Goal: Task Accomplishment & Management: Use online tool/utility

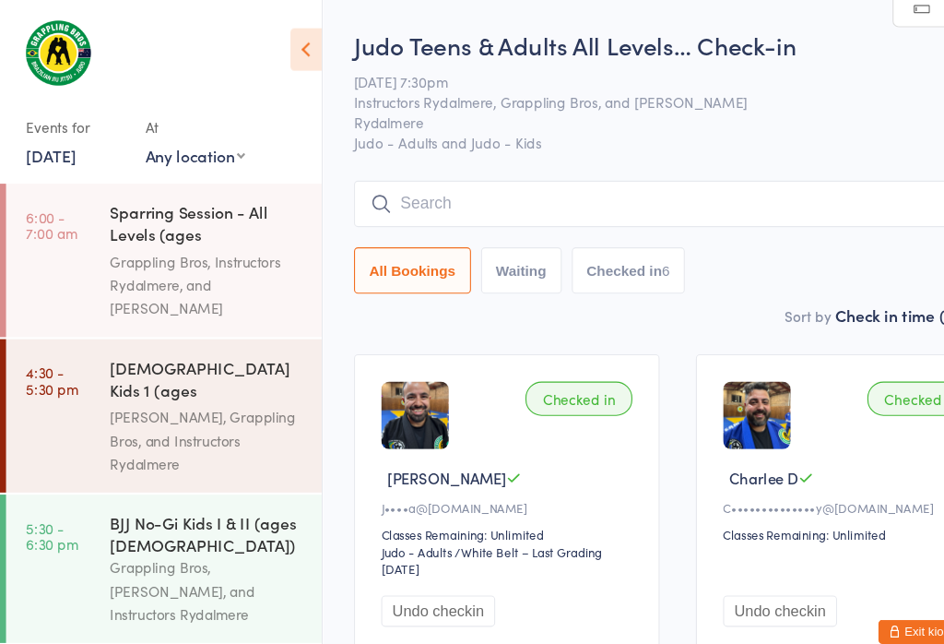
click at [66, 140] on link "[DATE]" at bounding box center [46, 142] width 45 height 20
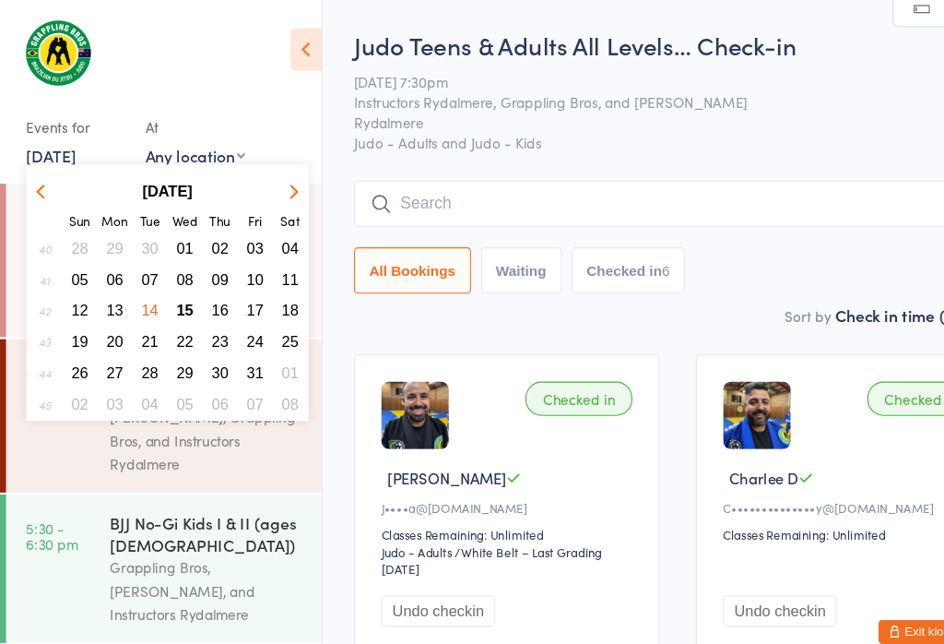
click at [173, 273] on button "15" at bounding box center [169, 283] width 29 height 25
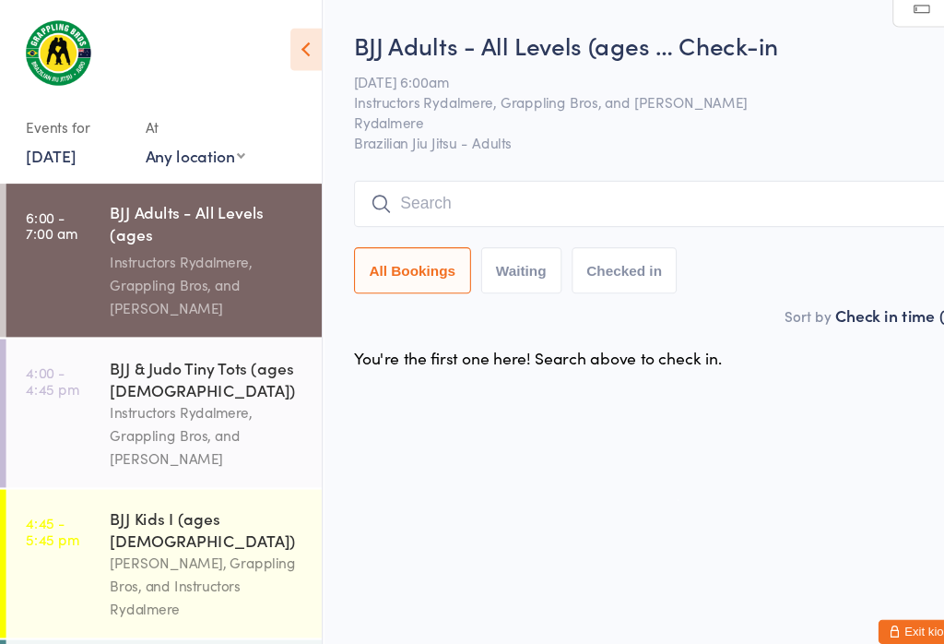
click at [396, 195] on input "search" at bounding box center [620, 186] width 592 height 42
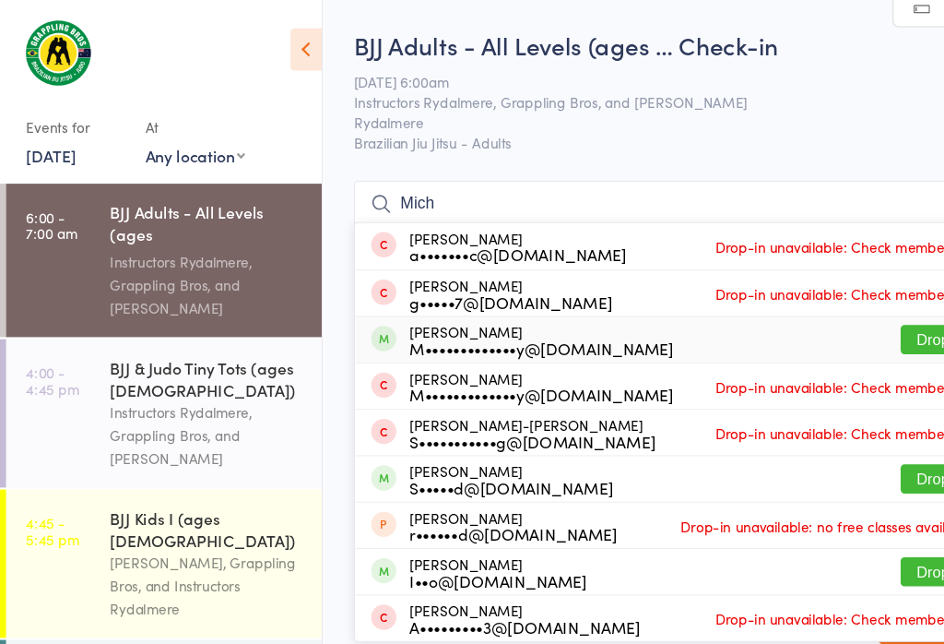
type input "Mich"
click at [847, 297] on button "Drop in" at bounding box center [860, 310] width 74 height 27
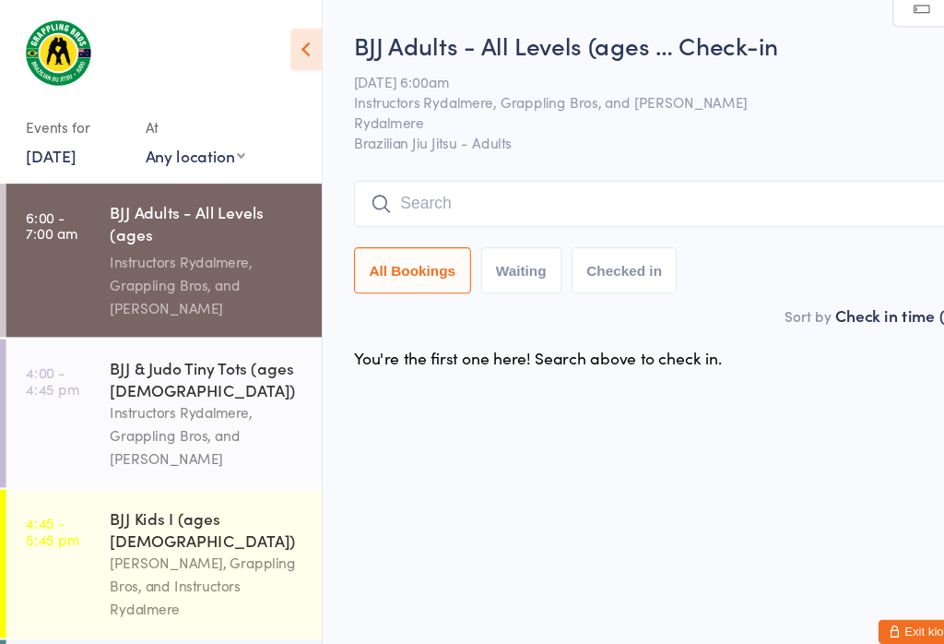
scroll to position [55, 0]
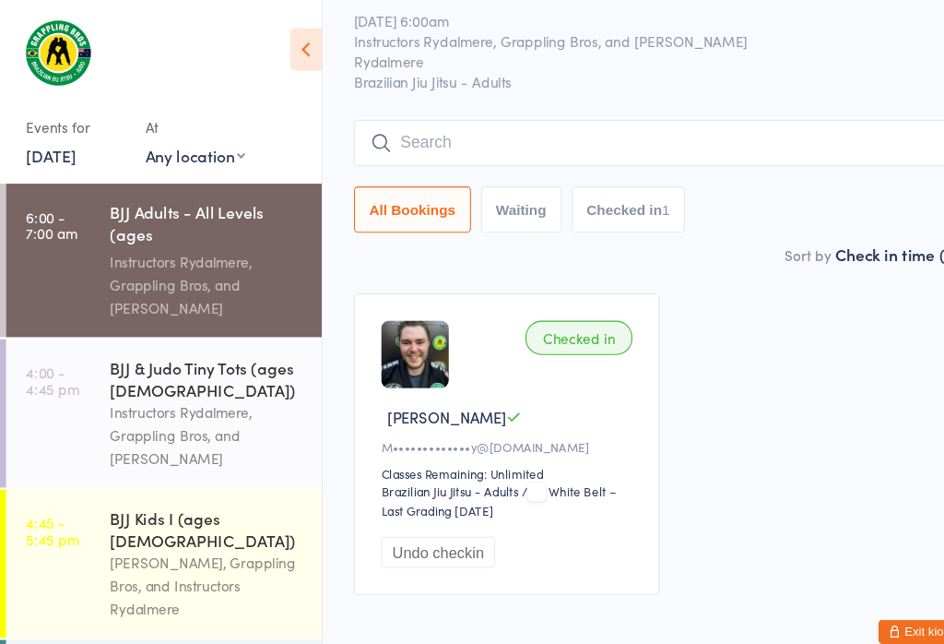
click at [617, 123] on input "search" at bounding box center [620, 131] width 592 height 42
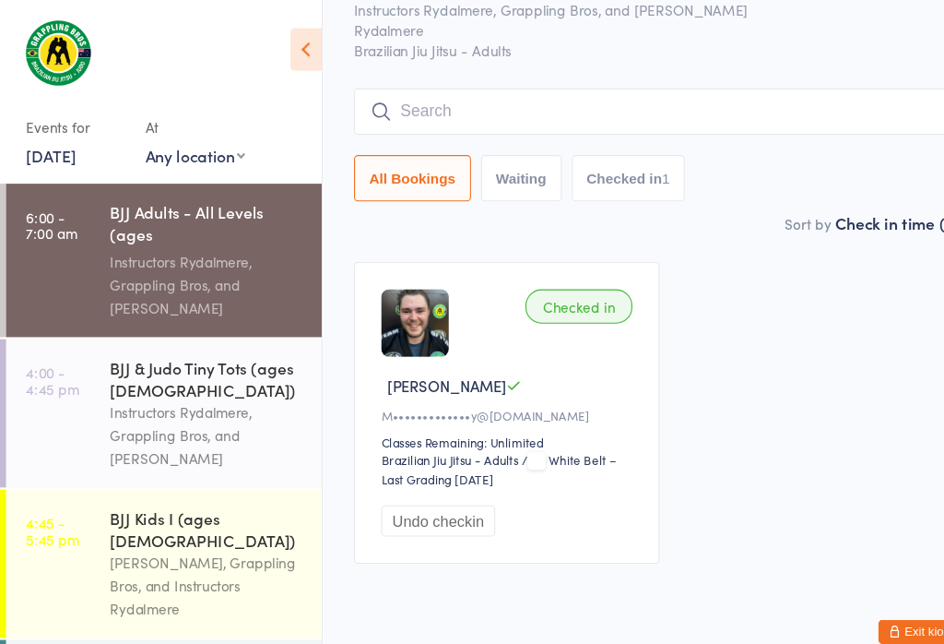
scroll to position [167, 0]
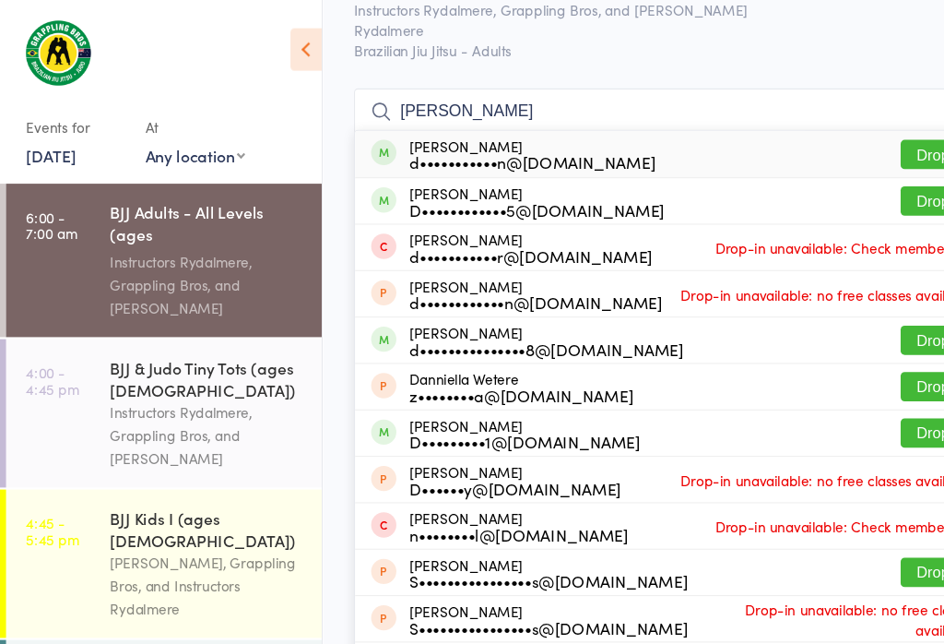
type input "[PERSON_NAME]"
click at [843, 171] on button "Drop in" at bounding box center [860, 184] width 74 height 27
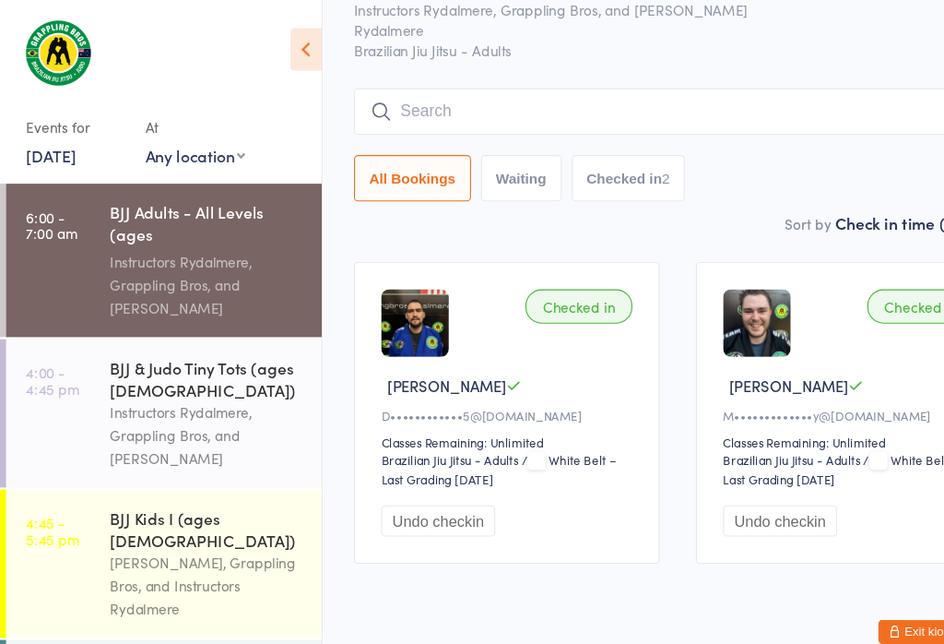
click at [443, 81] on input "search" at bounding box center [620, 102] width 592 height 42
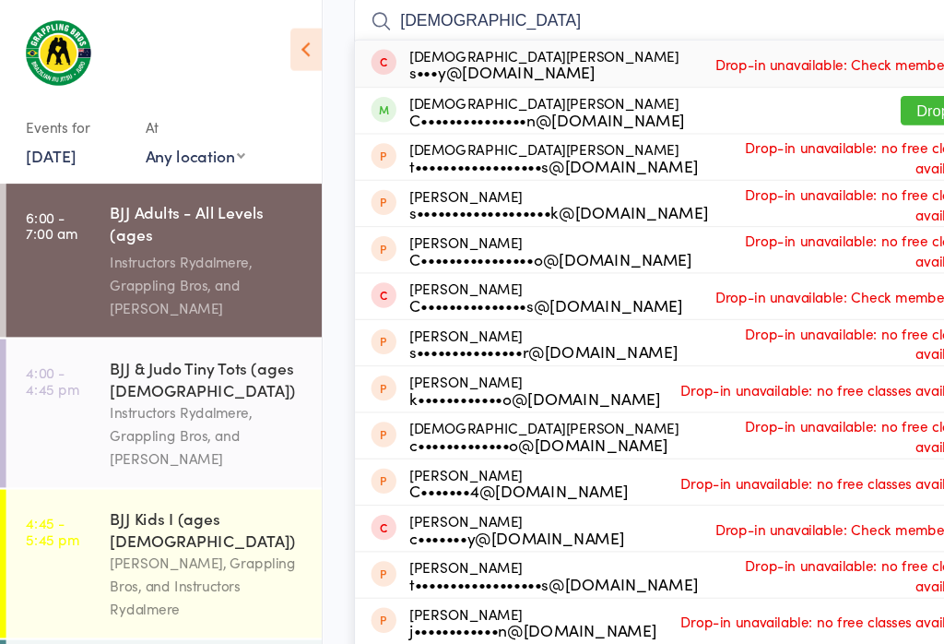
type input "[DEMOGRAPHIC_DATA]"
click at [855, 90] on button "Drop in" at bounding box center [860, 101] width 74 height 27
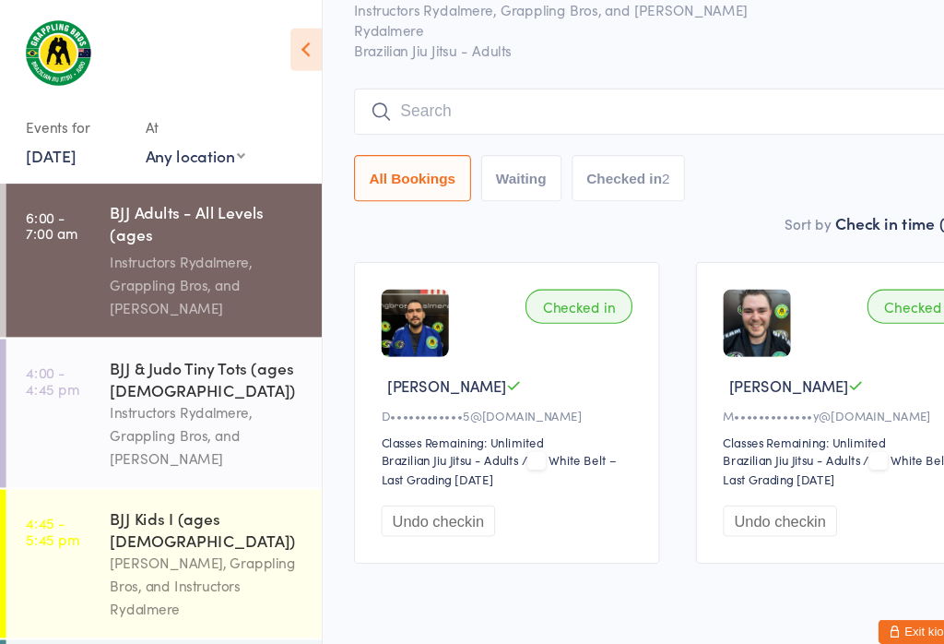
scroll to position [155, 0]
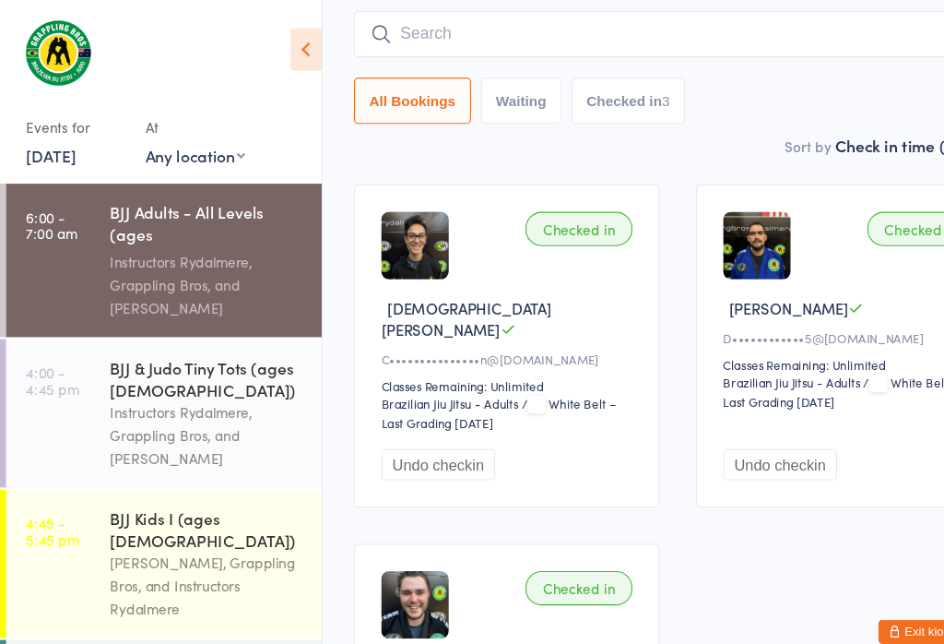
click at [467, 39] on input "search" at bounding box center [620, 31] width 592 height 42
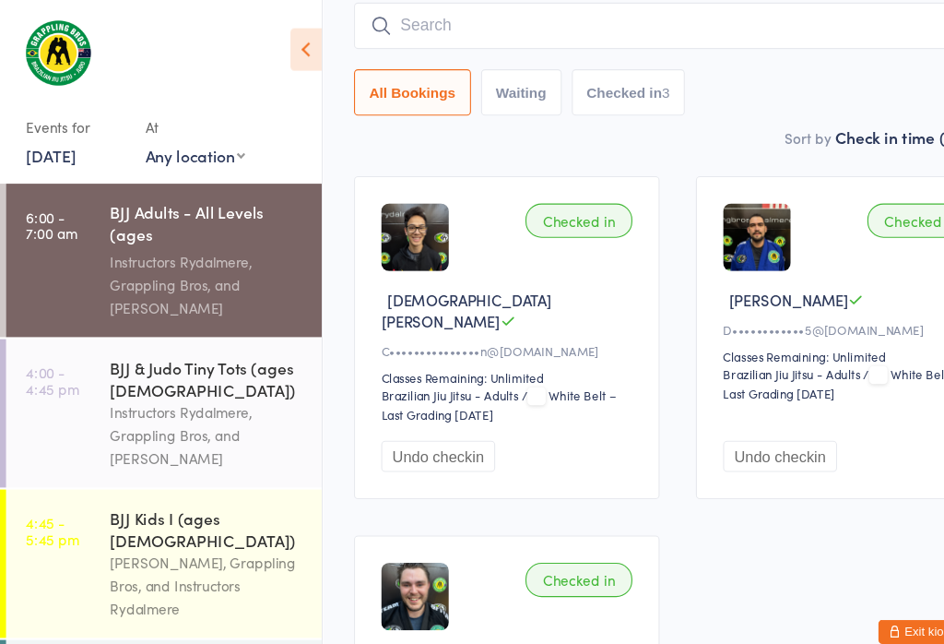
scroll to position [167, 0]
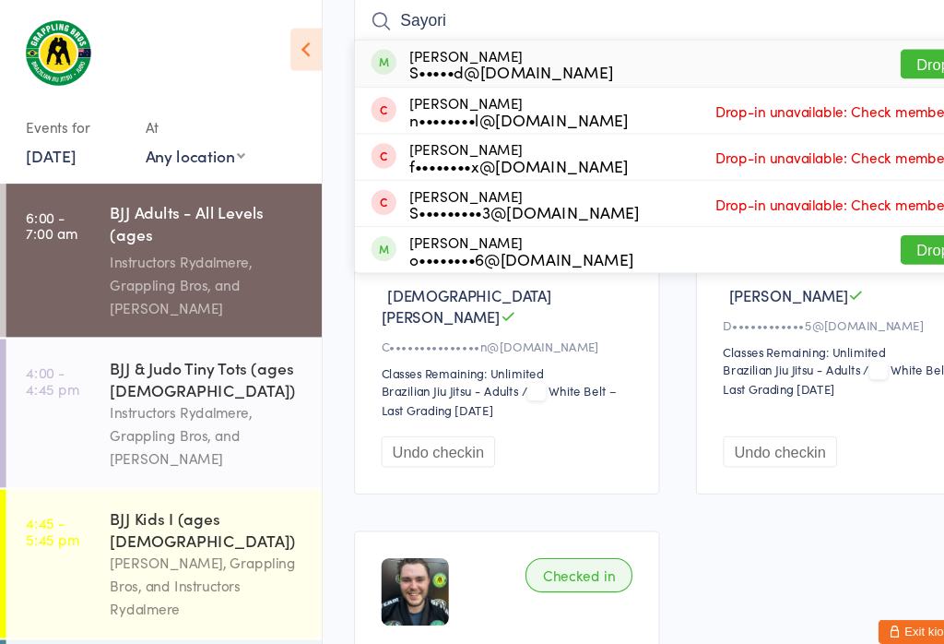
type input "Sayori"
click at [847, 47] on button "Drop in" at bounding box center [860, 58] width 74 height 27
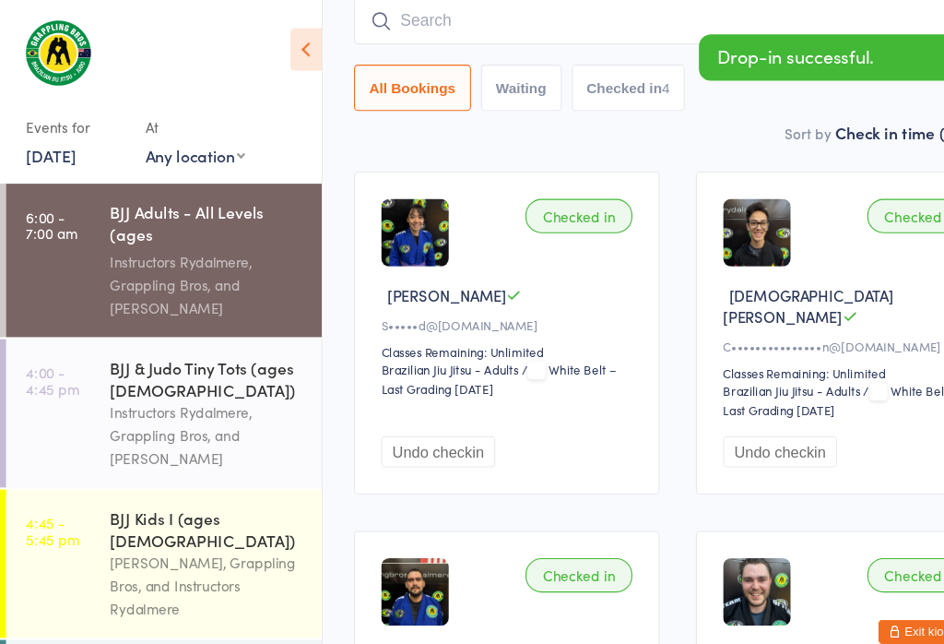
click at [466, 30] on input "search" at bounding box center [620, 19] width 592 height 42
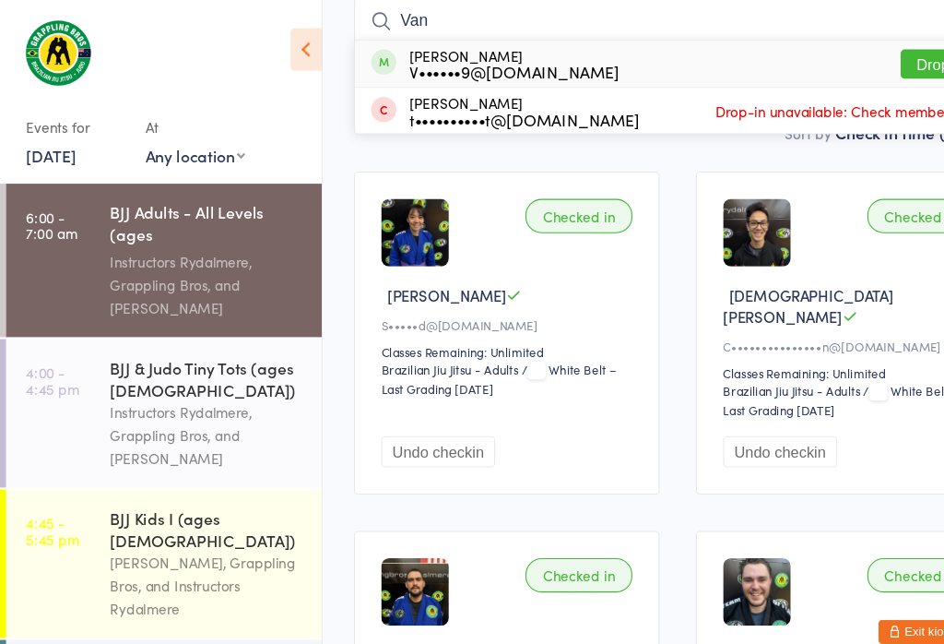
type input "Van"
click at [843, 51] on button "Drop in" at bounding box center [860, 58] width 74 height 27
